Goal: Task Accomplishment & Management: Manage account settings

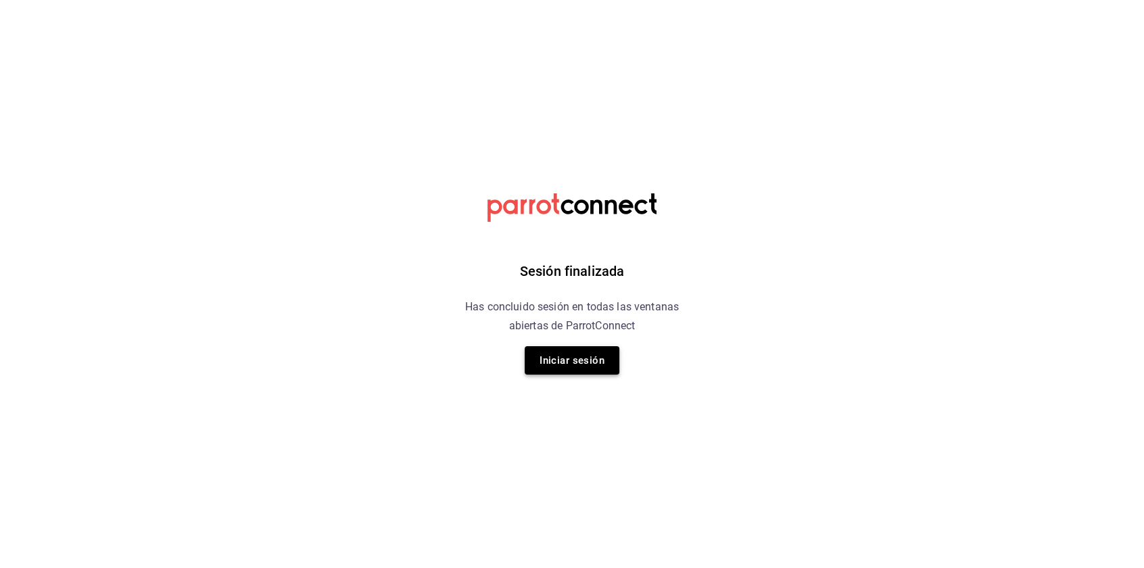
click at [584, 347] on button "Iniciar sesión" at bounding box center [572, 360] width 95 height 28
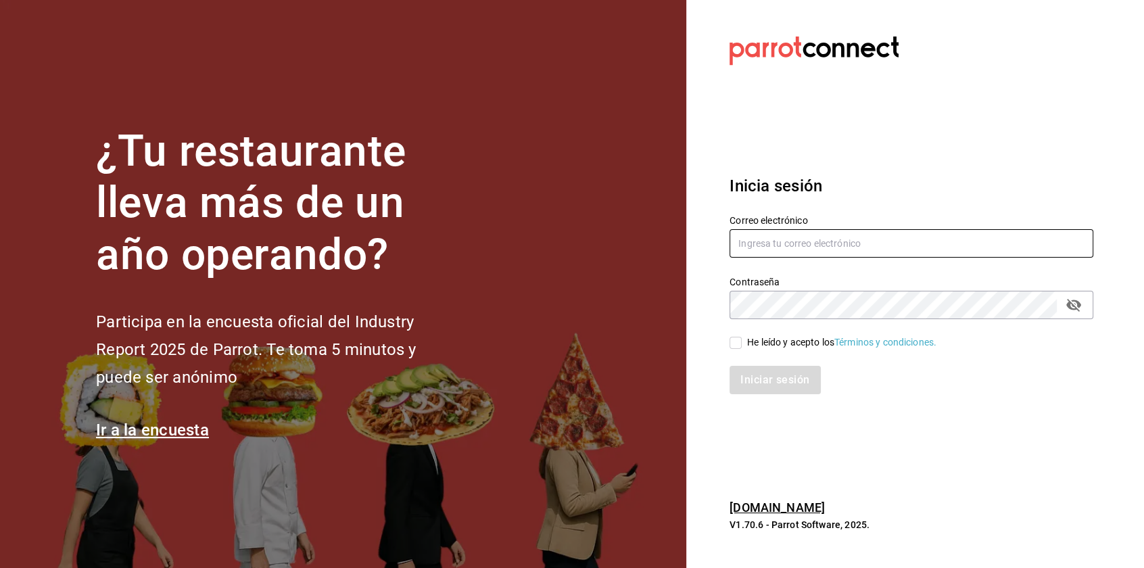
type input "multiuser@bobadilla.com"
click at [733, 342] on input "He leído y acepto los Términos y condiciones." at bounding box center [736, 343] width 12 height 12
checkbox input "true"
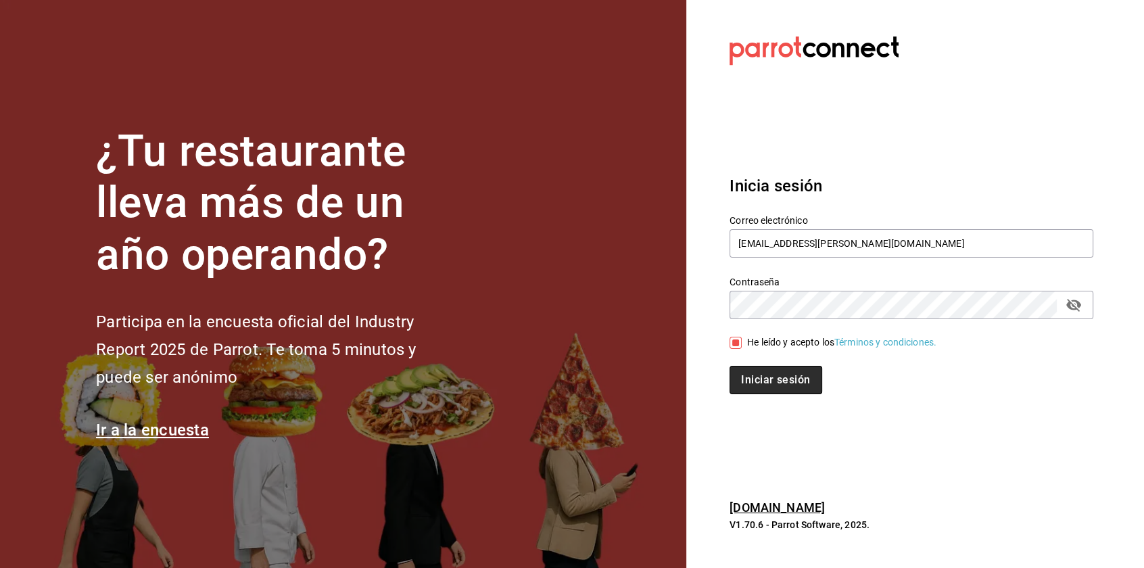
click at [767, 390] on button "Iniciar sesión" at bounding box center [776, 380] width 92 height 28
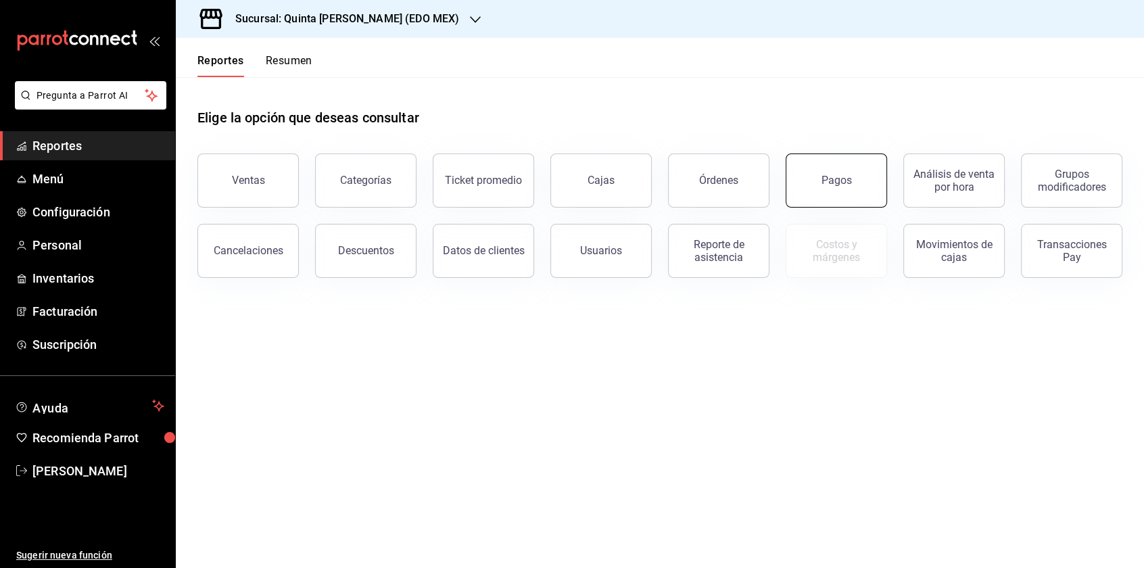
click at [859, 197] on button "Pagos" at bounding box center [836, 181] width 101 height 54
